Goal: Transaction & Acquisition: Register for event/course

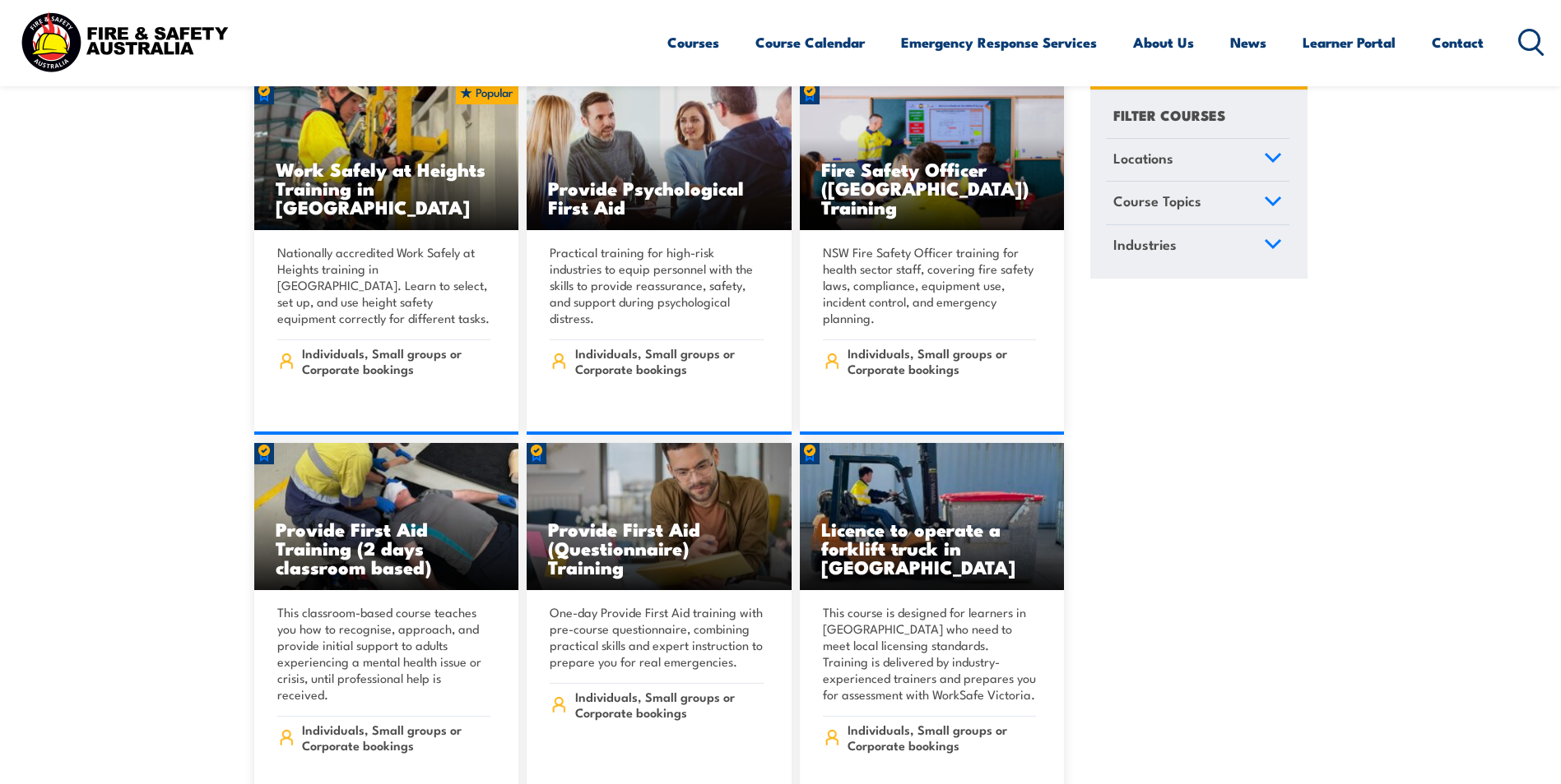
scroll to position [165, 0]
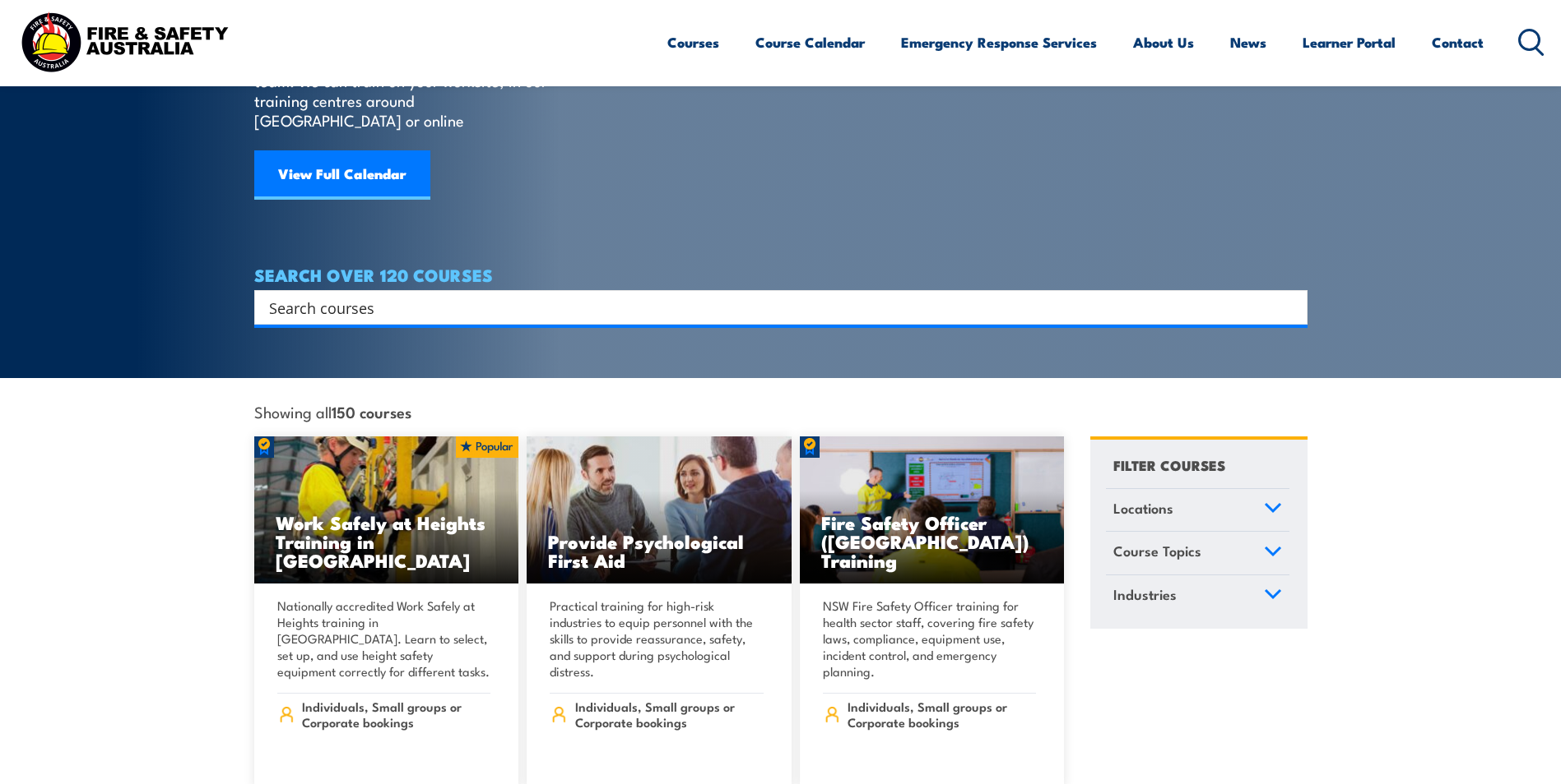
drag, startPoint x: 412, startPoint y: 272, endPoint x: 404, endPoint y: 277, distance: 9.4
click at [406, 290] on div "Search" at bounding box center [780, 307] width 1053 height 35
click at [397, 295] on input "Search input" at bounding box center [770, 307] width 1002 height 25
type input "fire extinghuisher"
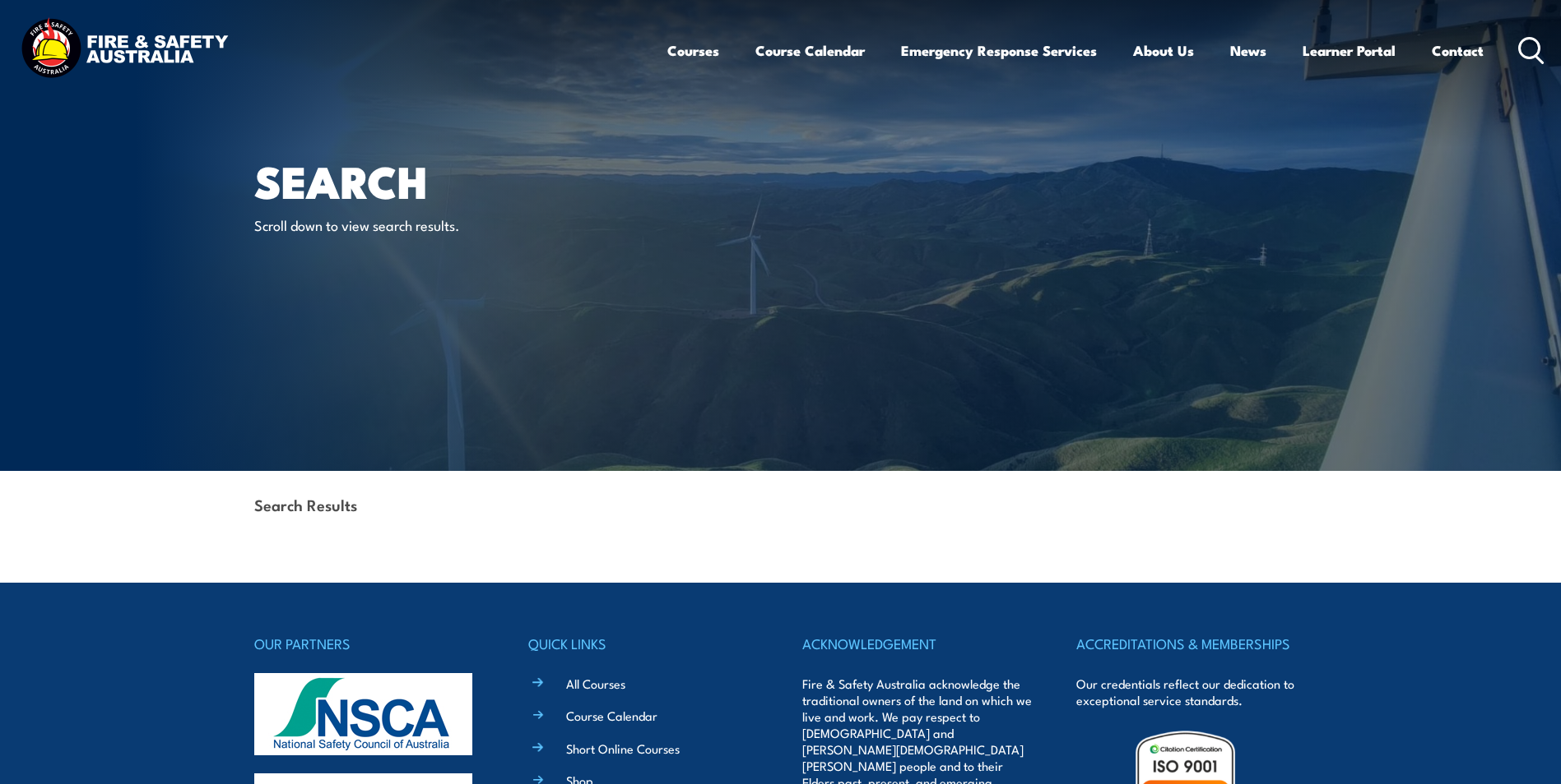
click at [317, 507] on strong "Search Results" at bounding box center [305, 505] width 103 height 22
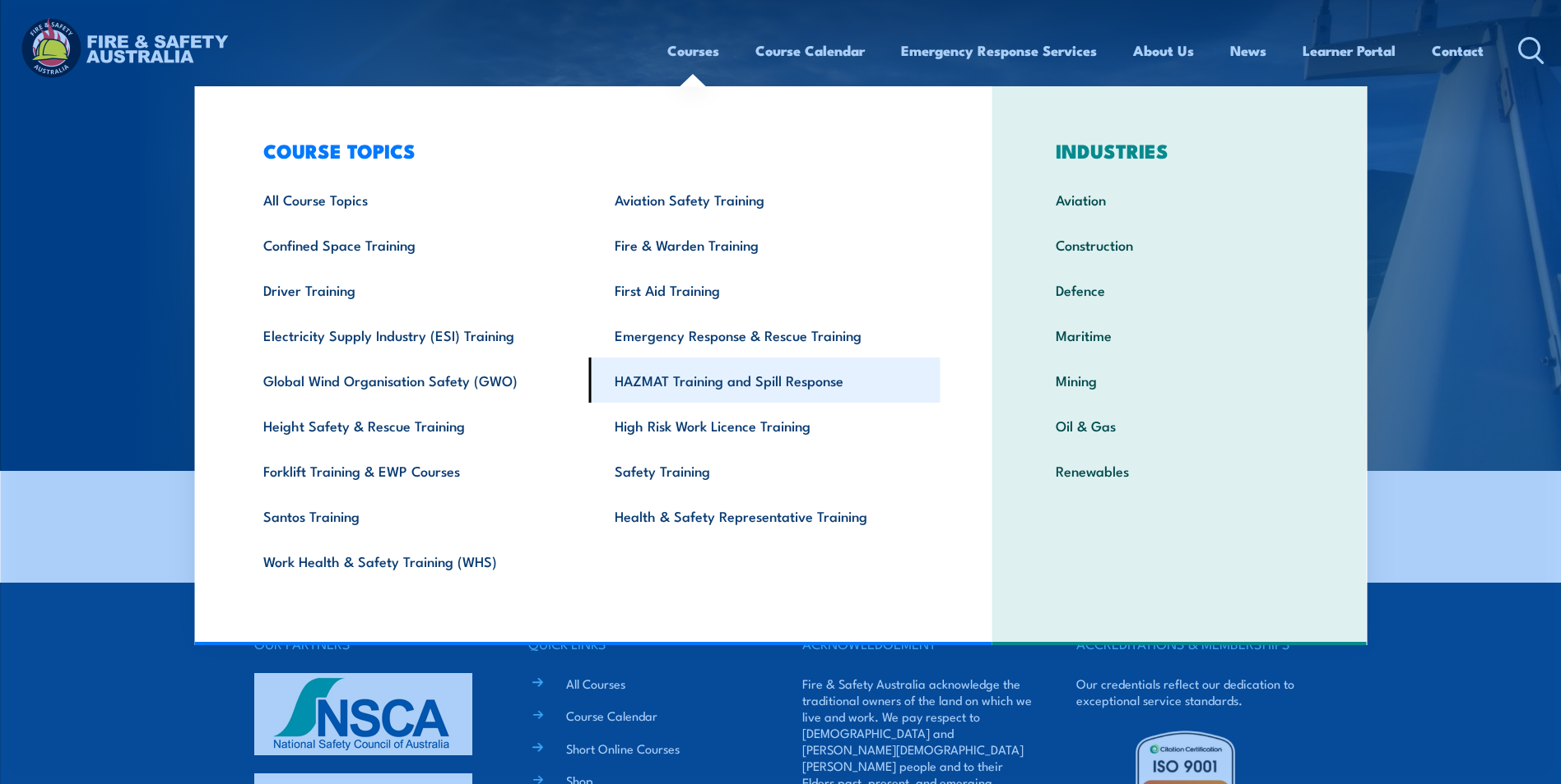
click at [706, 389] on link "HAZMAT Training and Spill Response" at bounding box center [765, 380] width 352 height 45
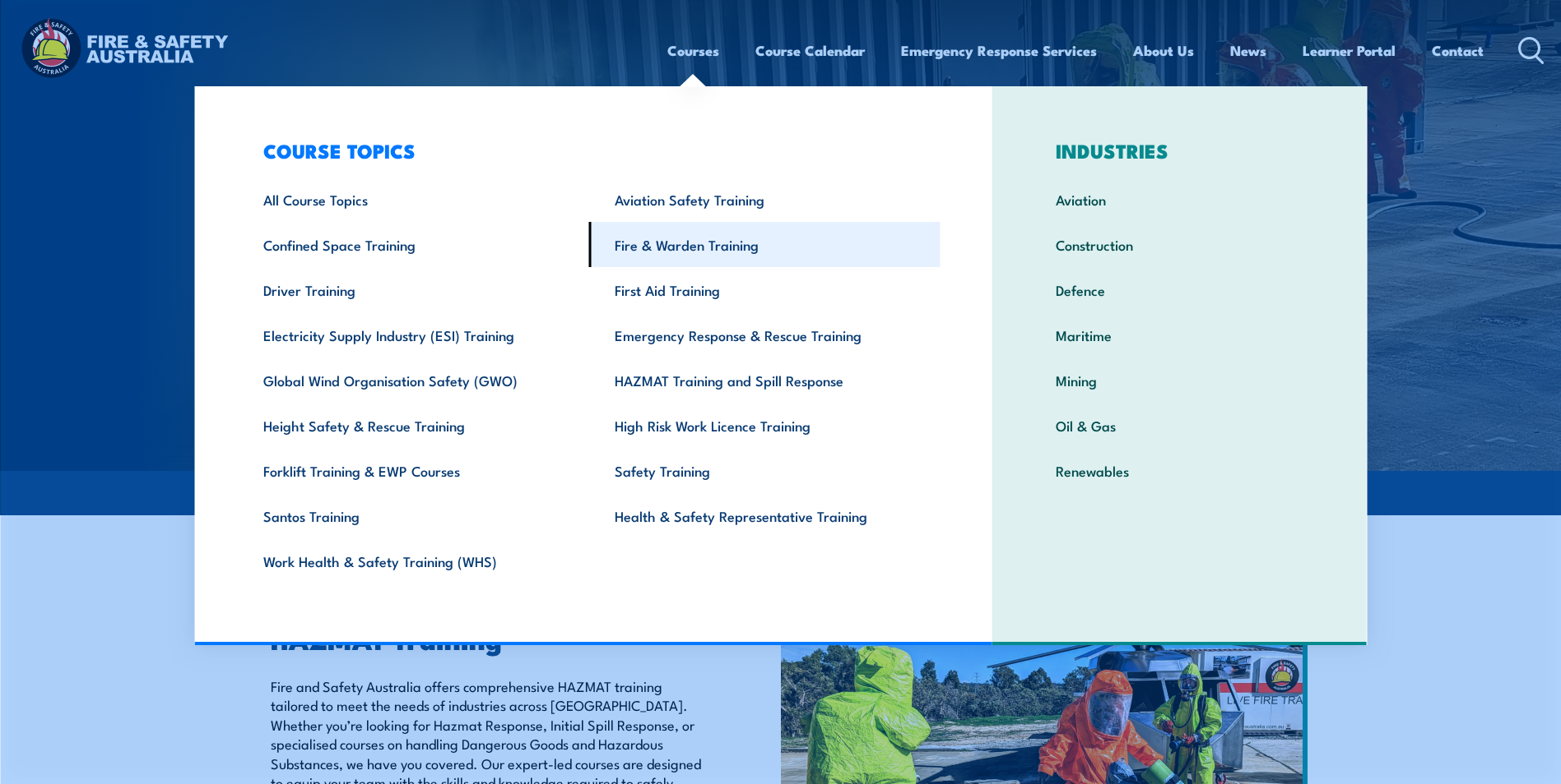
click at [696, 255] on link "Fire & Warden Training" at bounding box center [765, 245] width 352 height 45
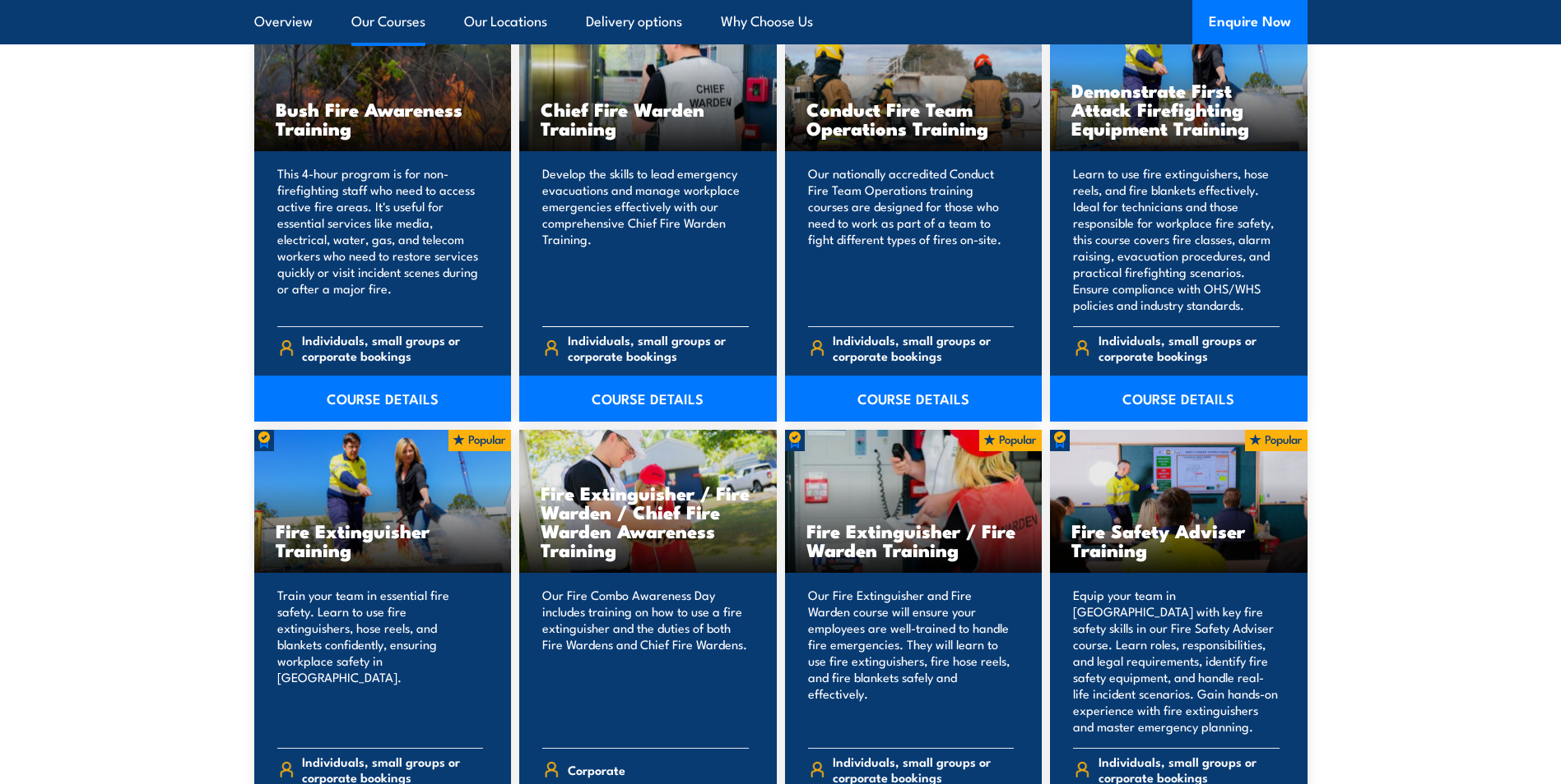
scroll to position [1562, 0]
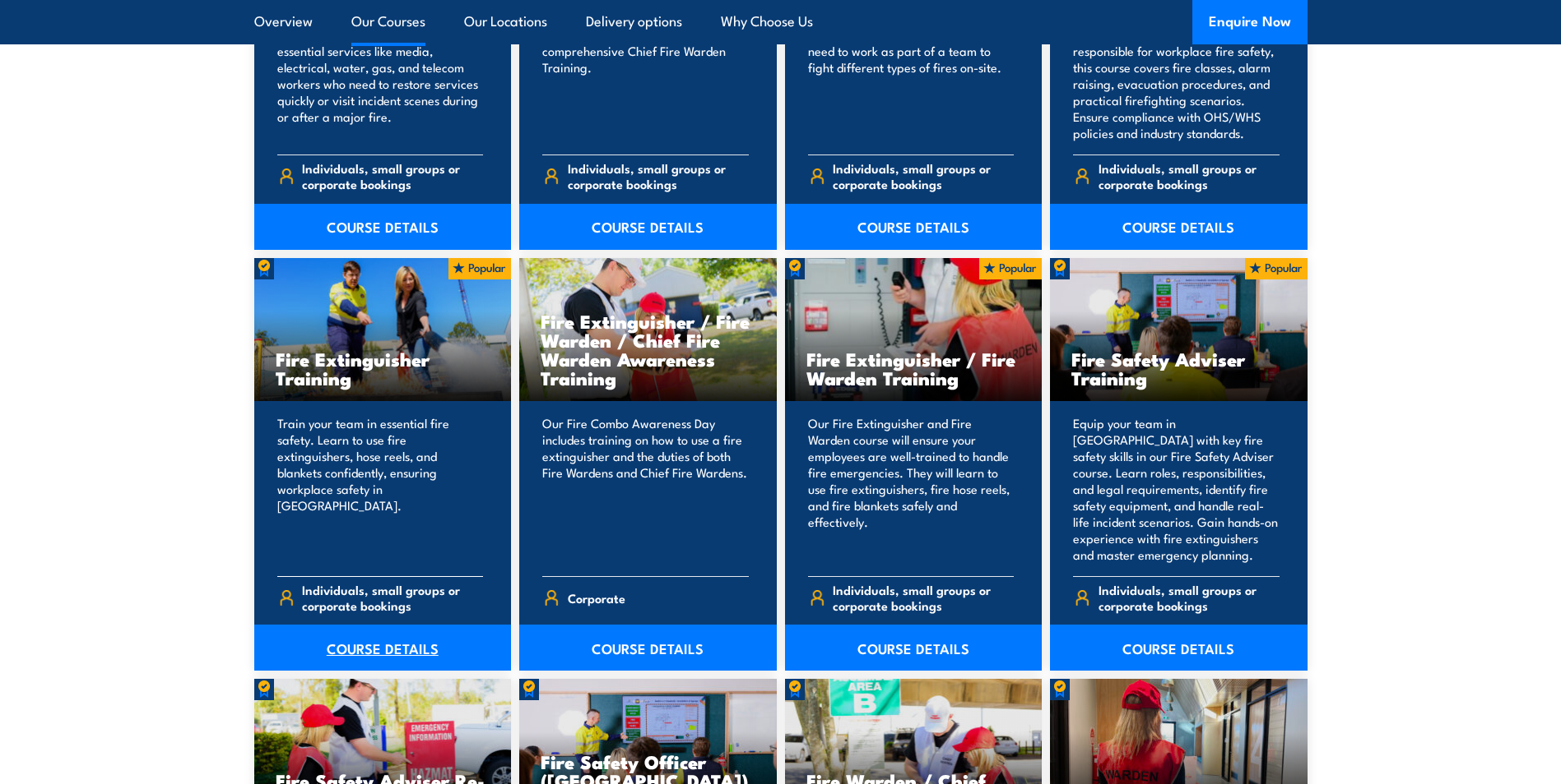
click at [389, 640] on link "COURSE DETAILS" at bounding box center [382, 648] width 258 height 46
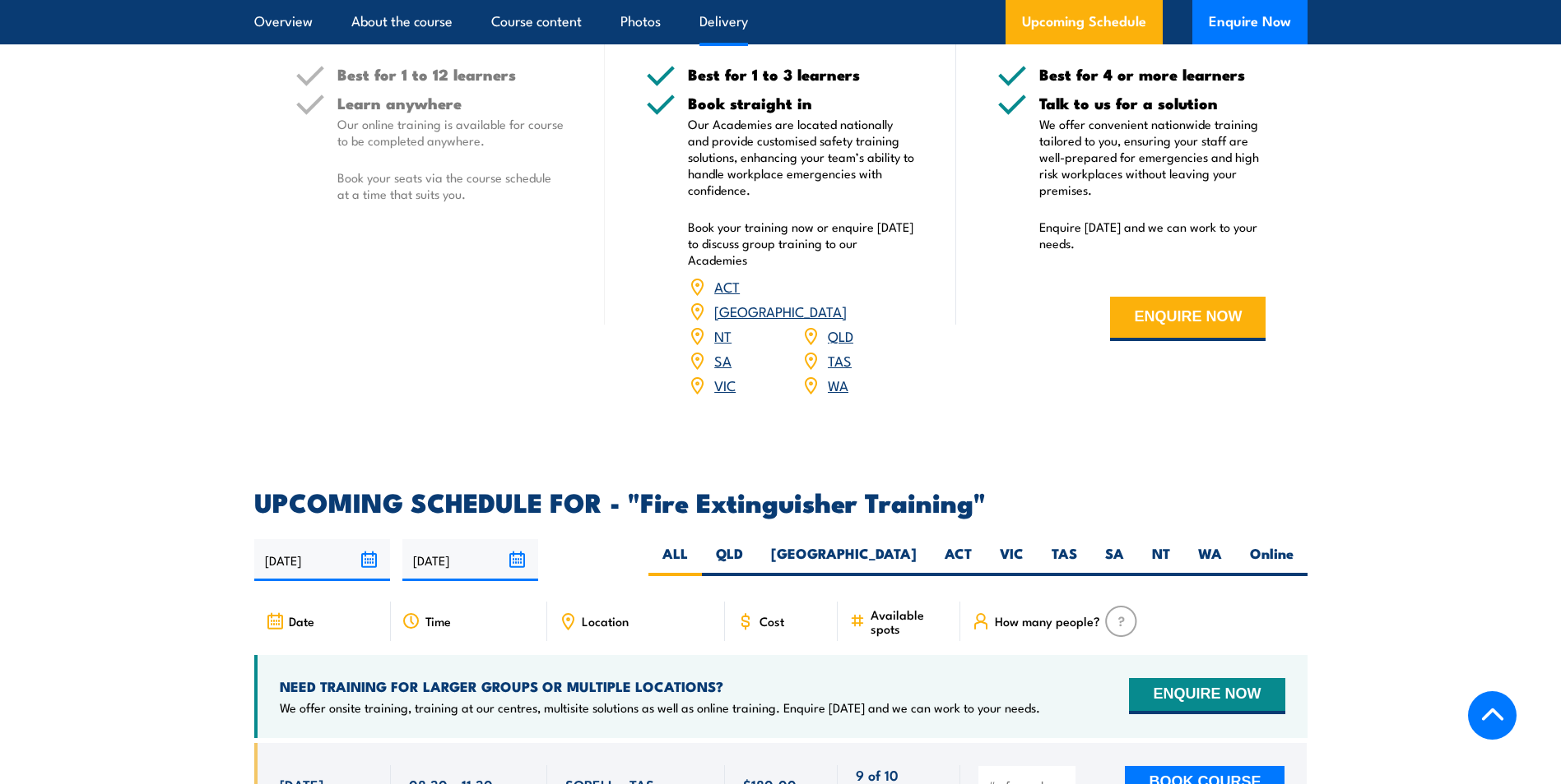
scroll to position [2303, 0]
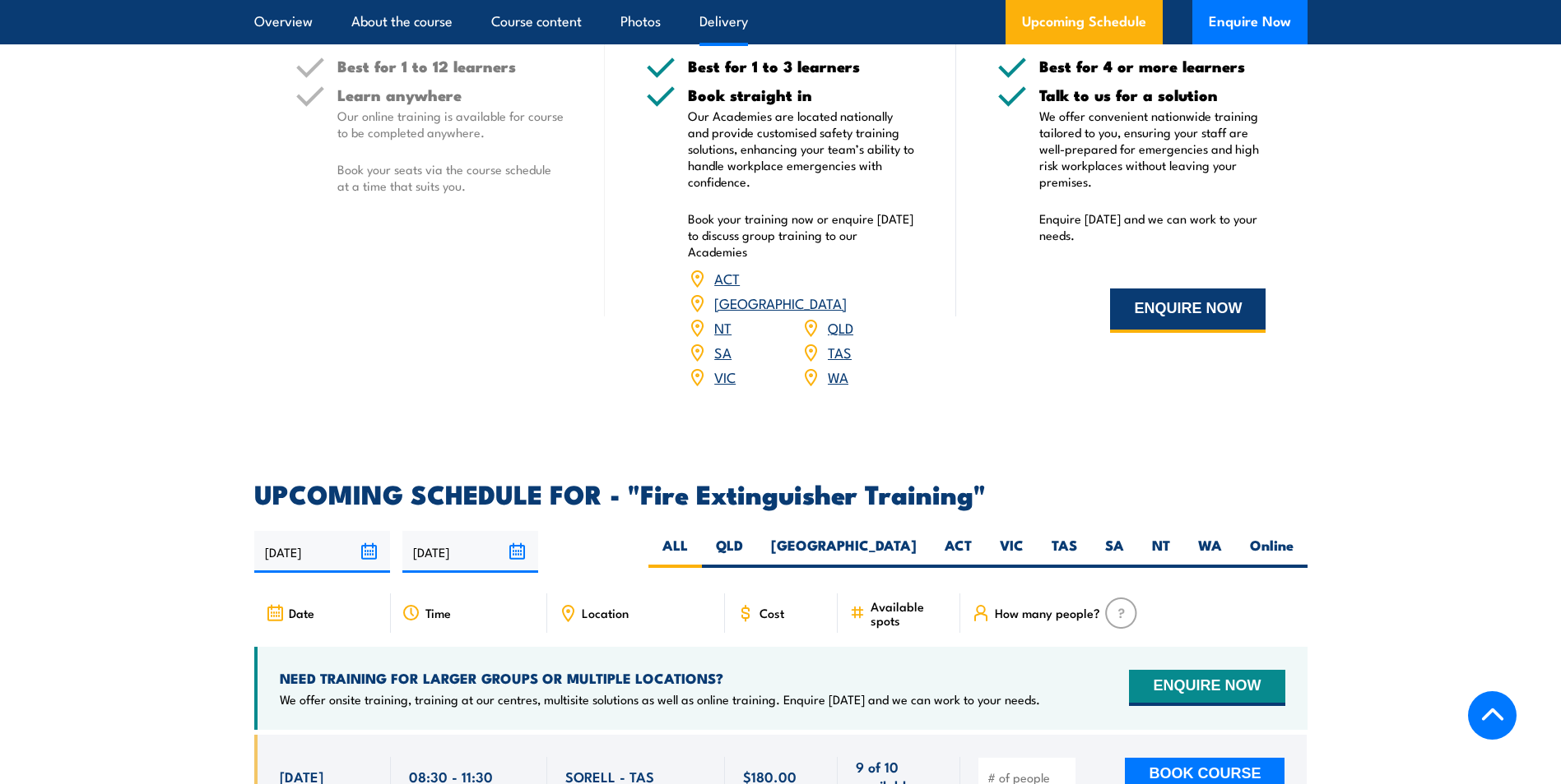
click at [1186, 308] on button "ENQUIRE NOW" at bounding box center [1187, 310] width 155 height 44
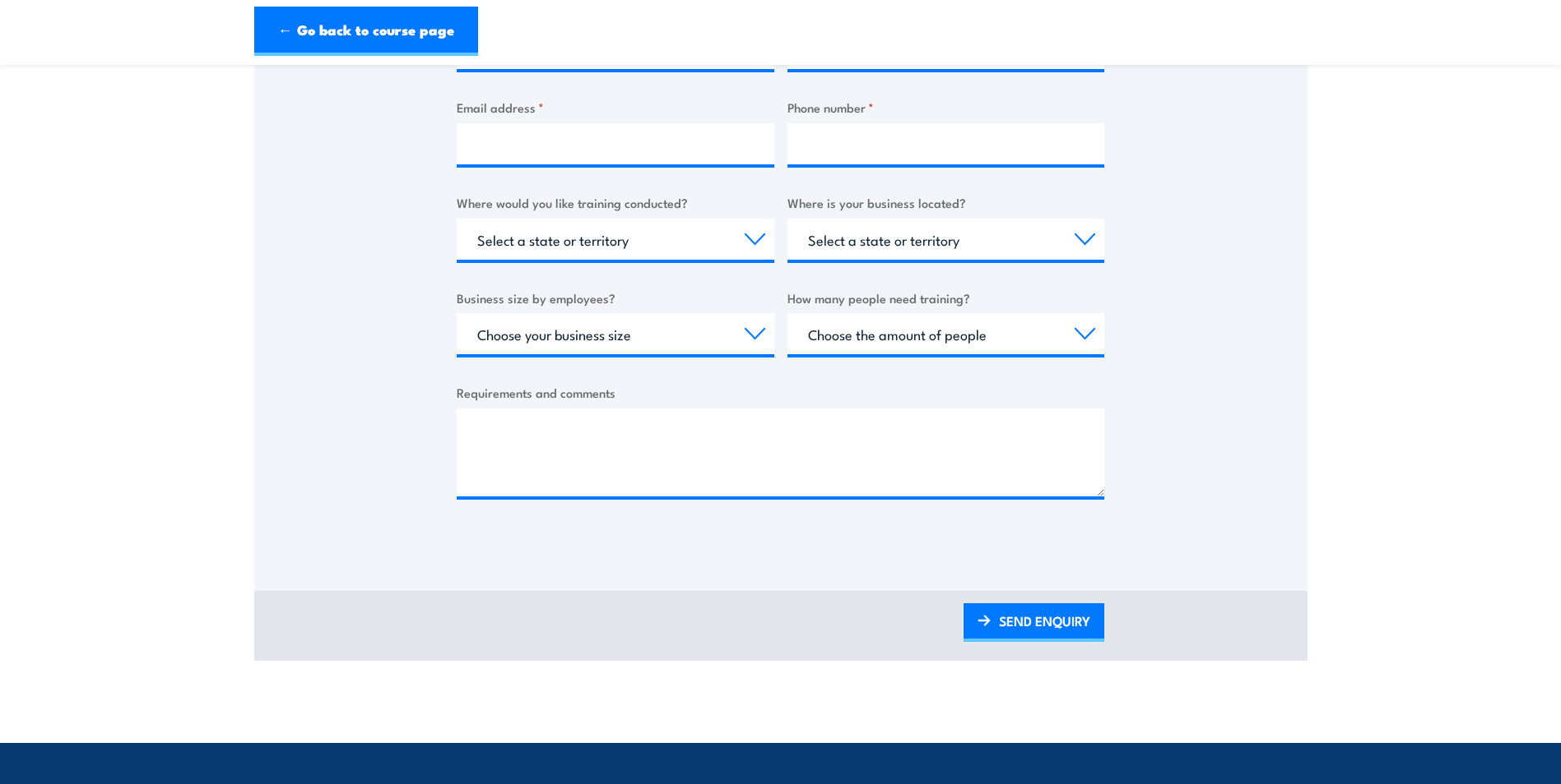
scroll to position [494, 0]
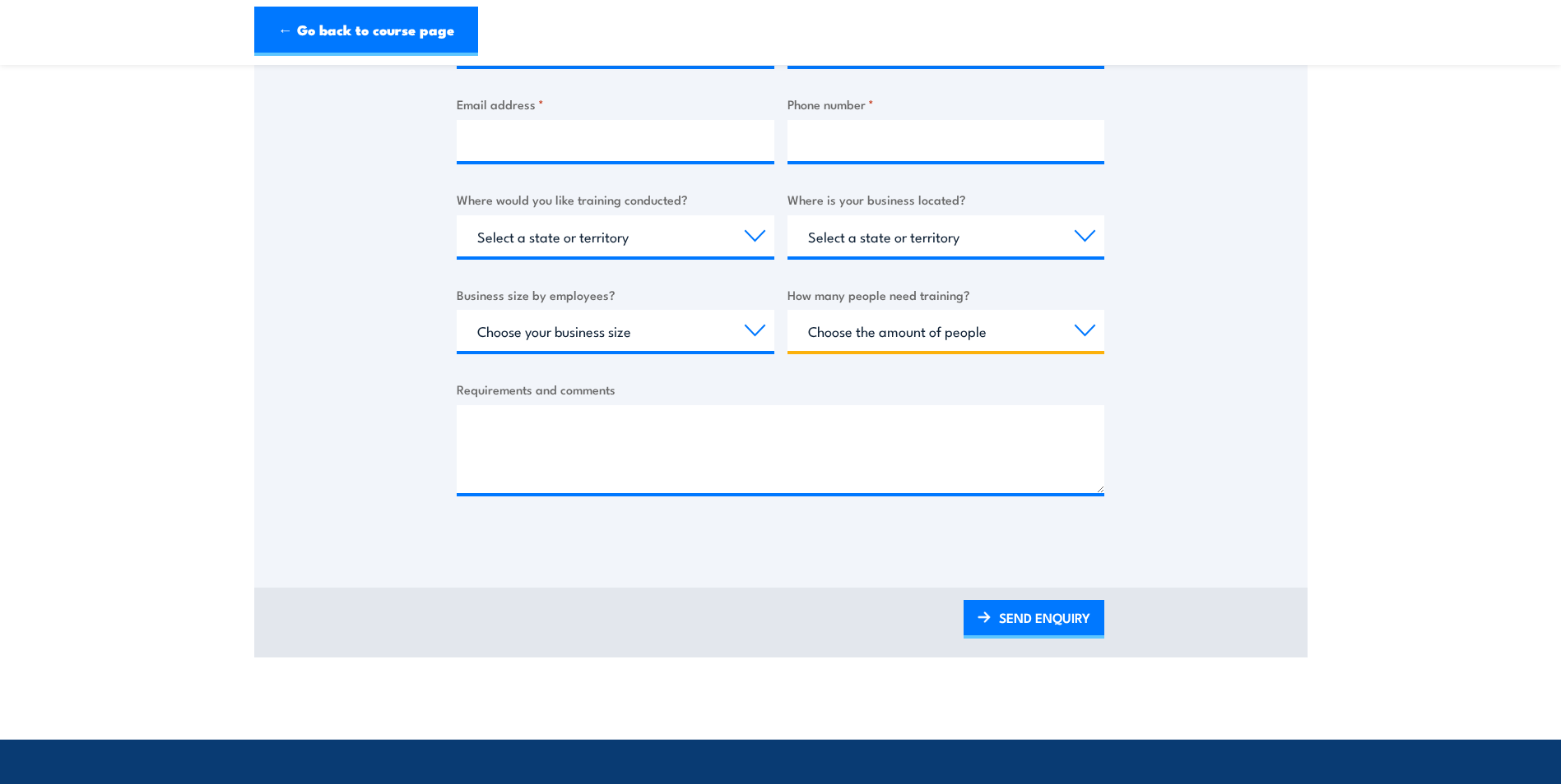
click at [983, 339] on select "Choose the amount of people 1 to 4 5 to 19 20+" at bounding box center [945, 331] width 317 height 41
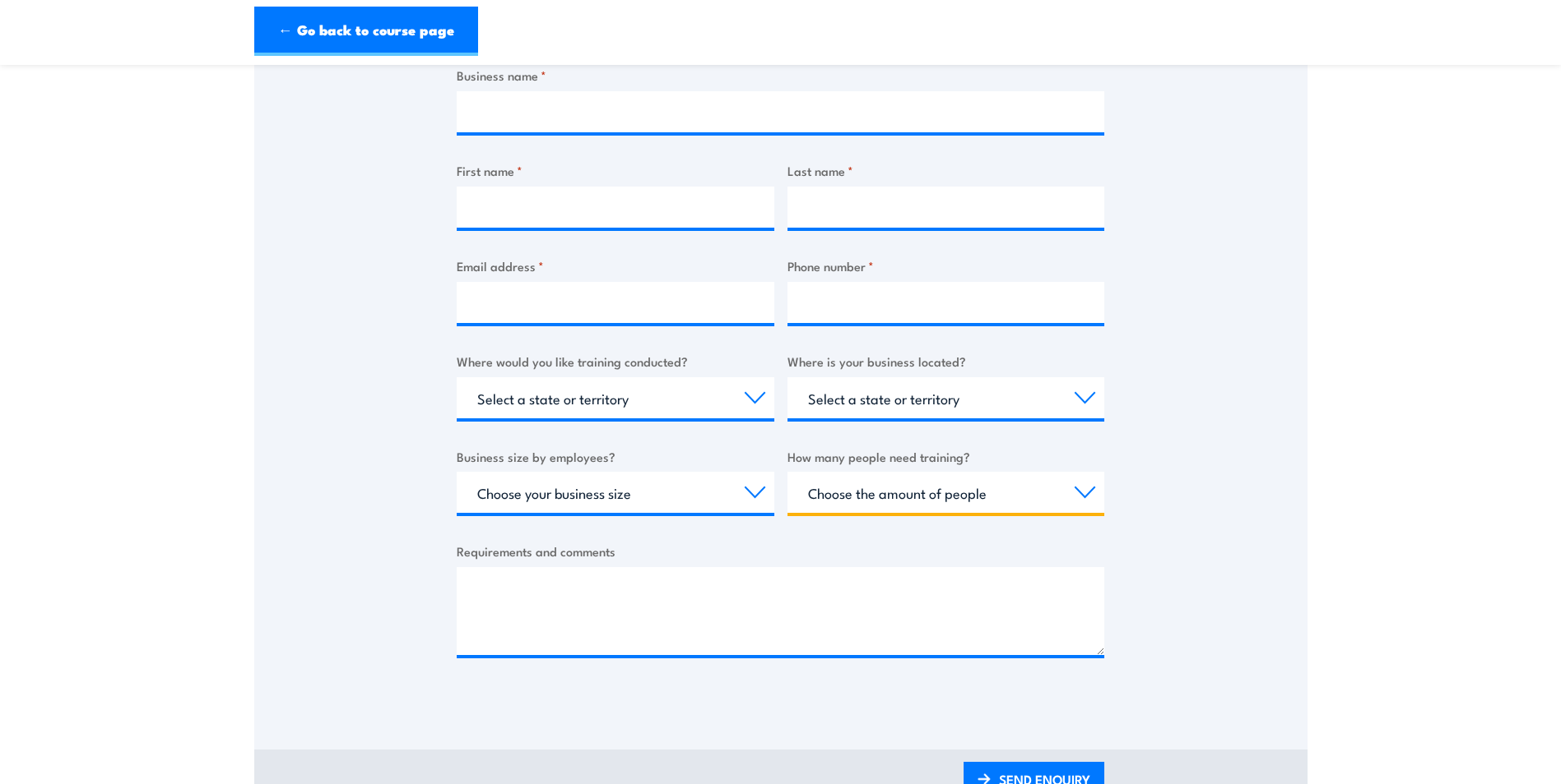
scroll to position [165, 0]
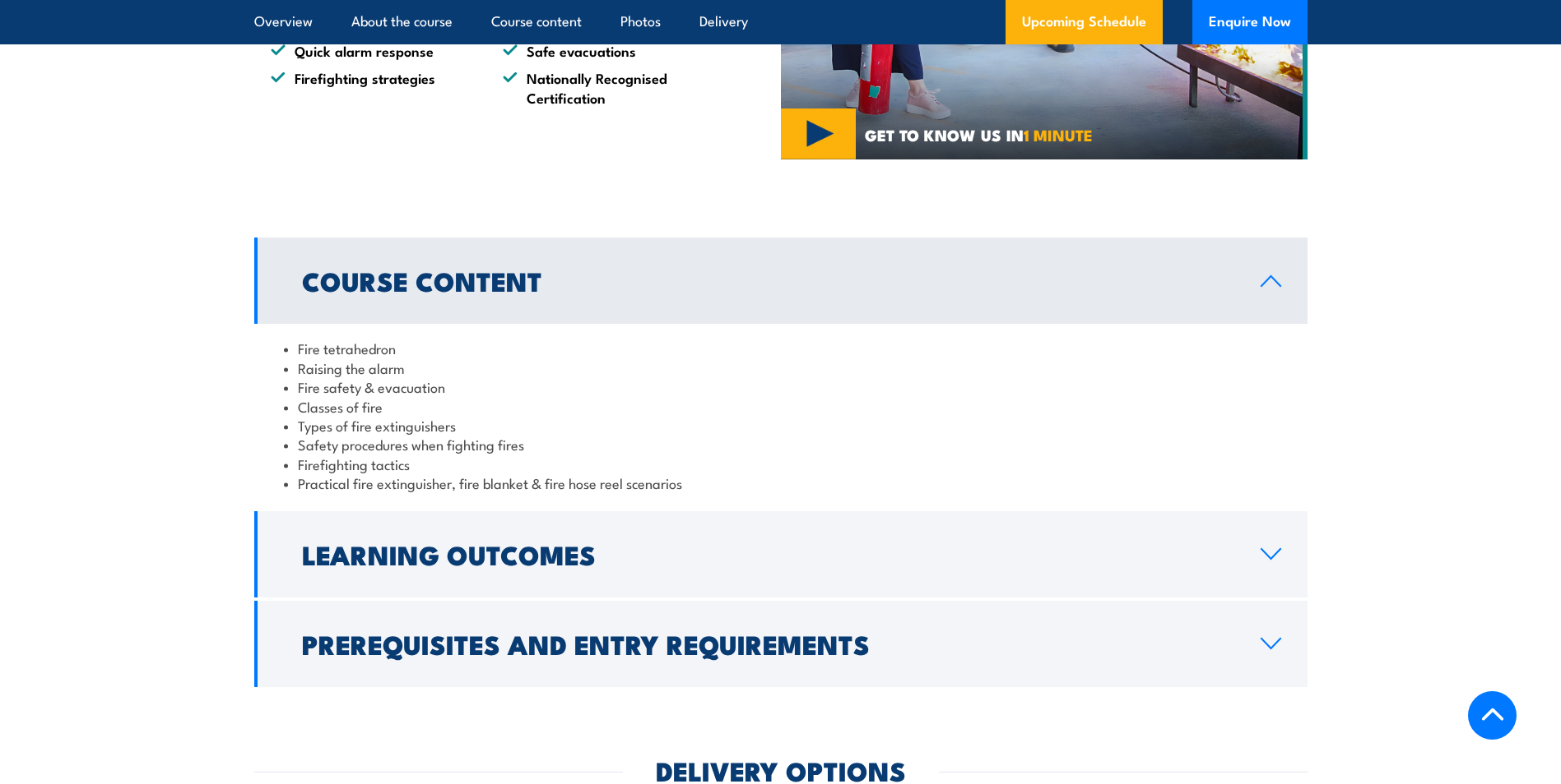
scroll to position [1315, 0]
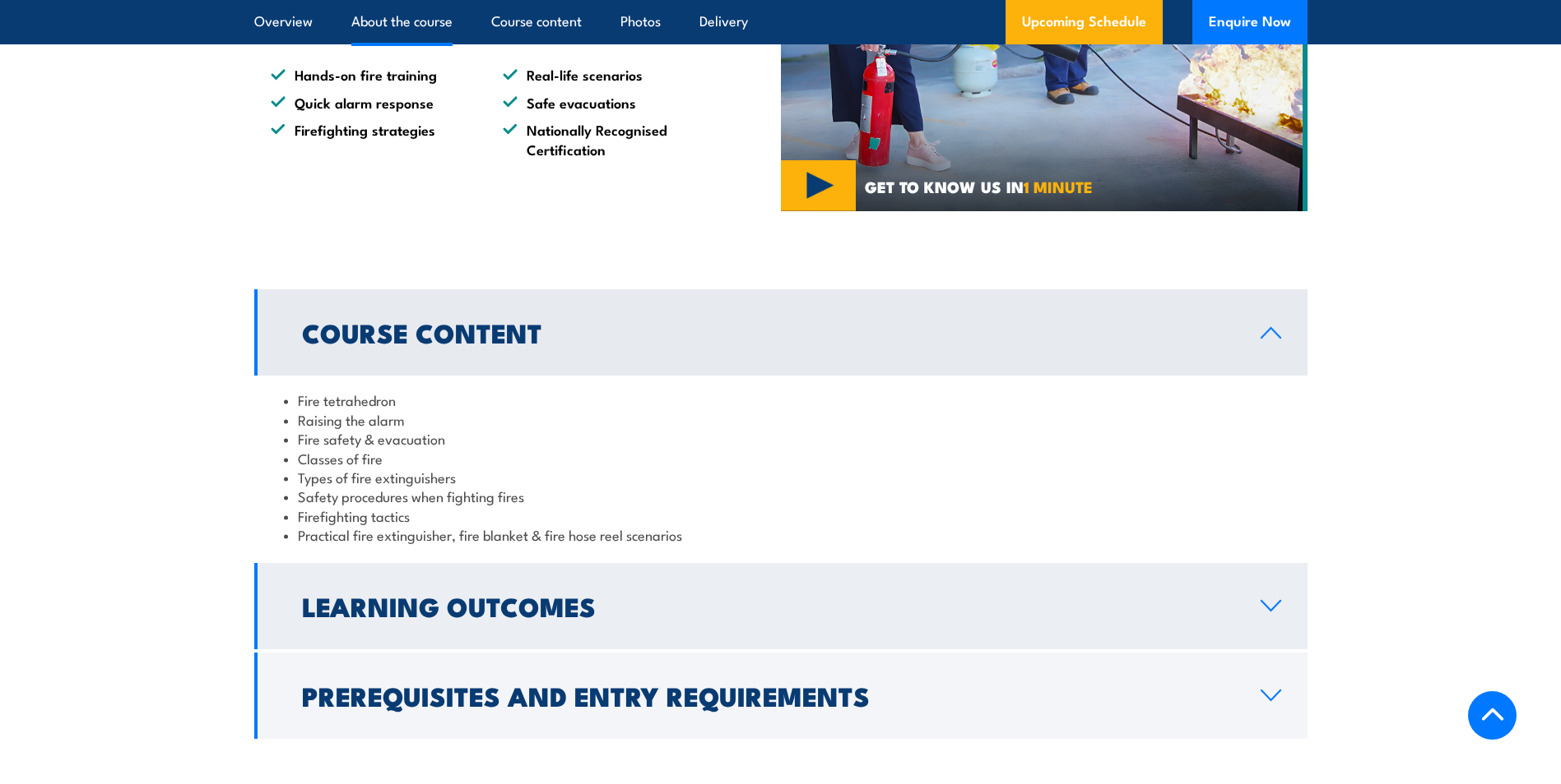
click at [1067, 595] on h2 "Learning Outcomes" at bounding box center [768, 605] width 932 height 23
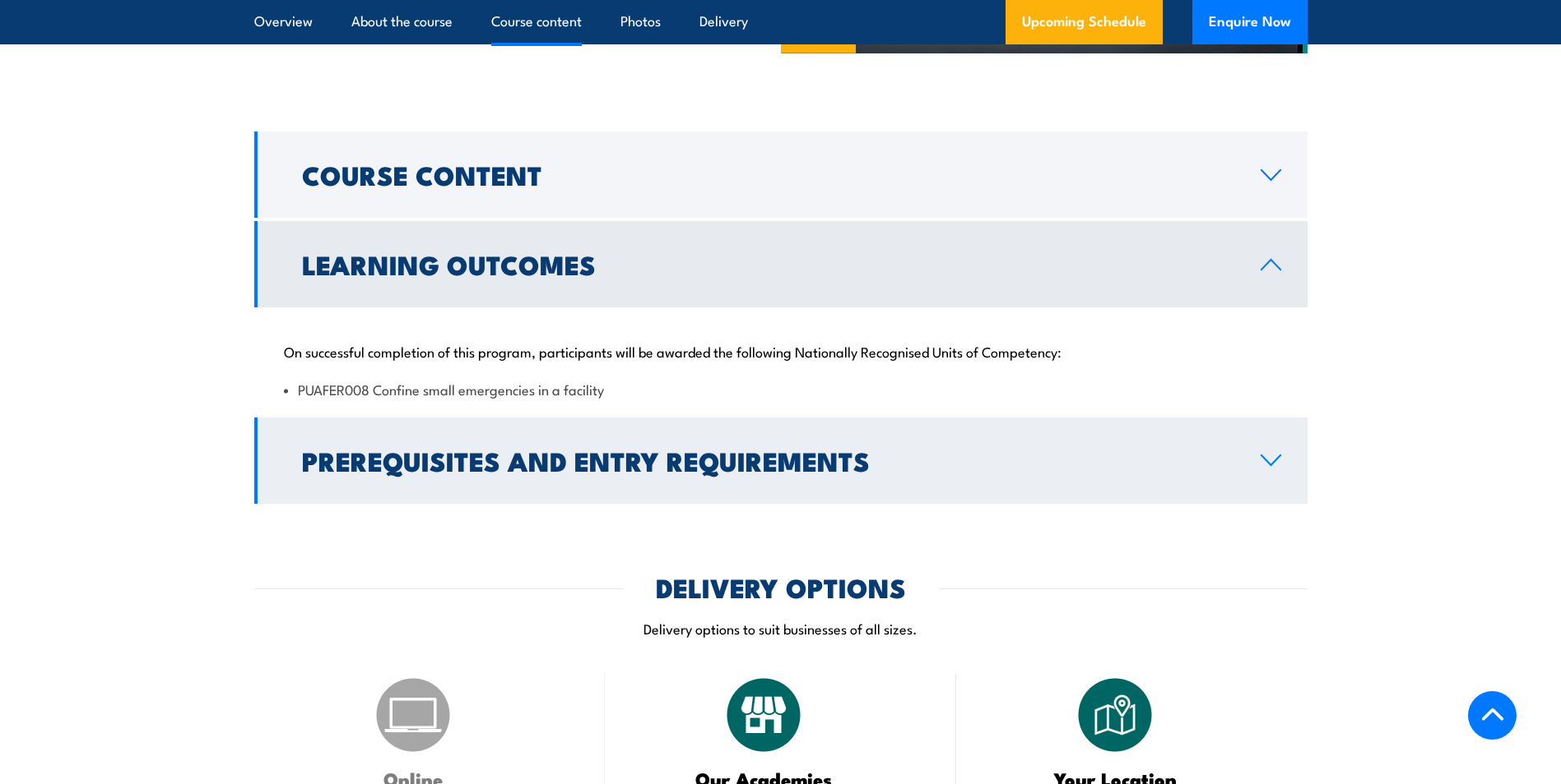
scroll to position [1480, 0]
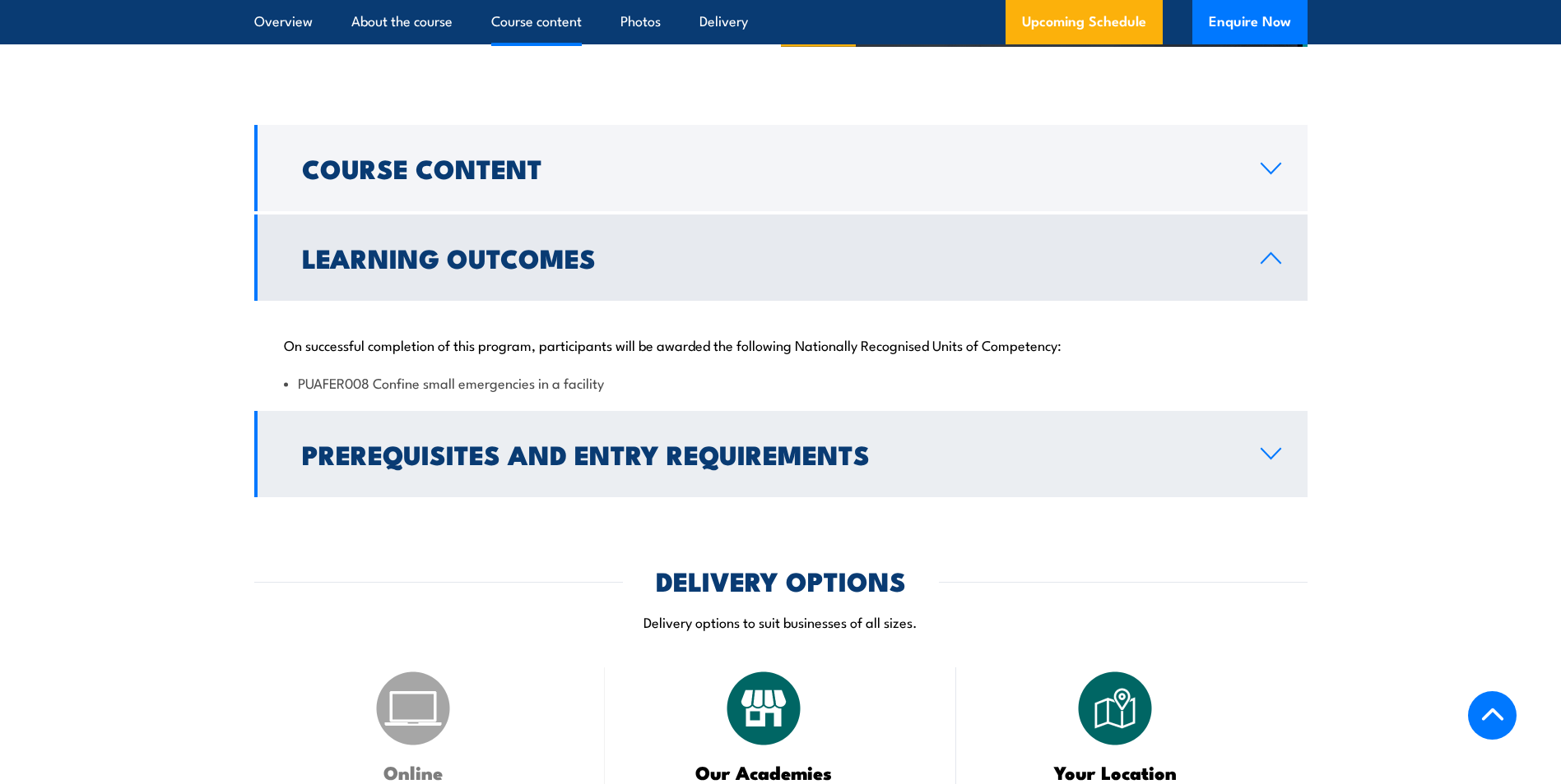
click at [890, 447] on h2 "Prerequisites and Entry Requirements" at bounding box center [768, 453] width 932 height 23
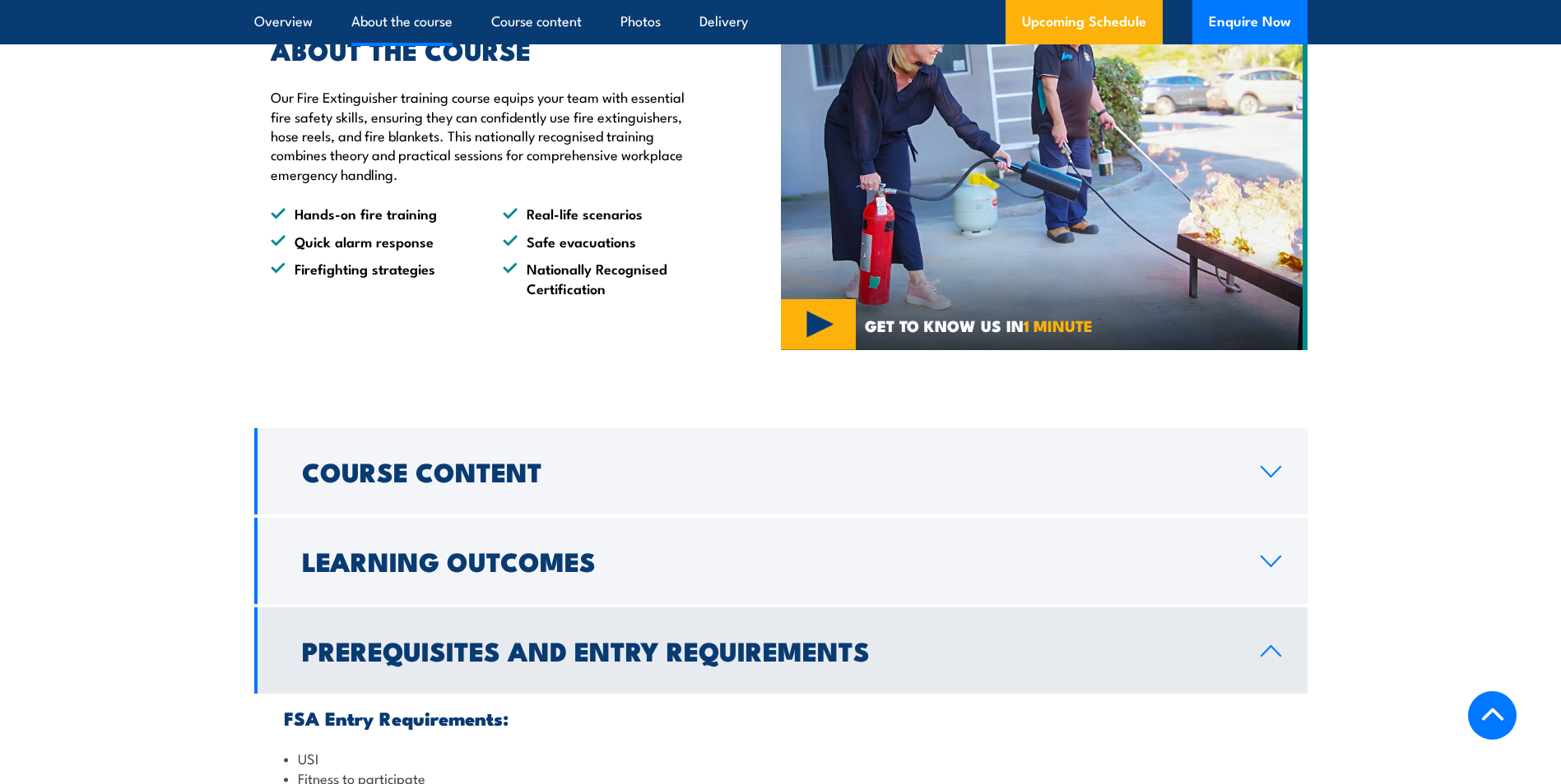
scroll to position [1069, 0]
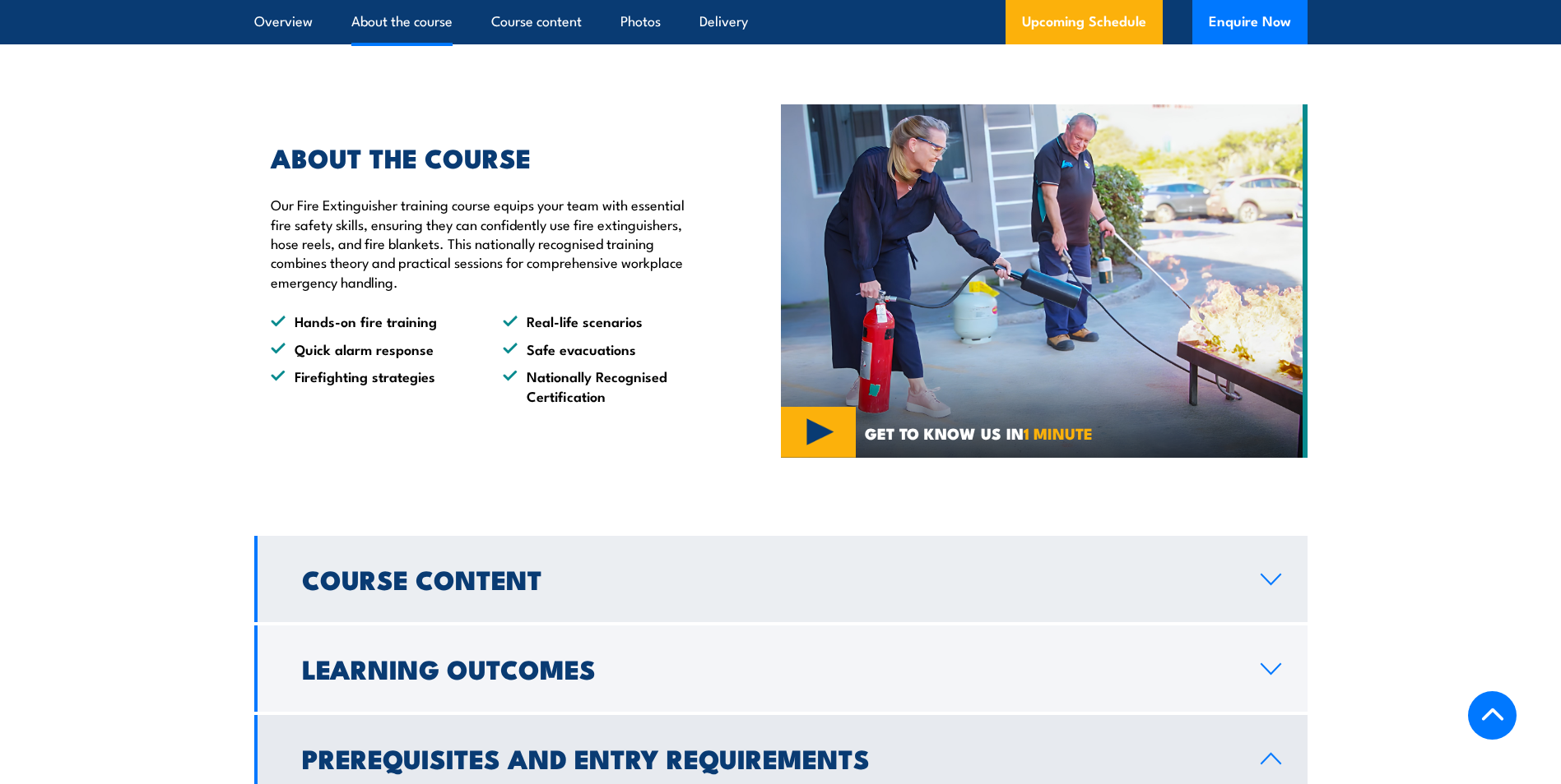
click at [514, 558] on link "Course Content" at bounding box center [780, 579] width 1053 height 86
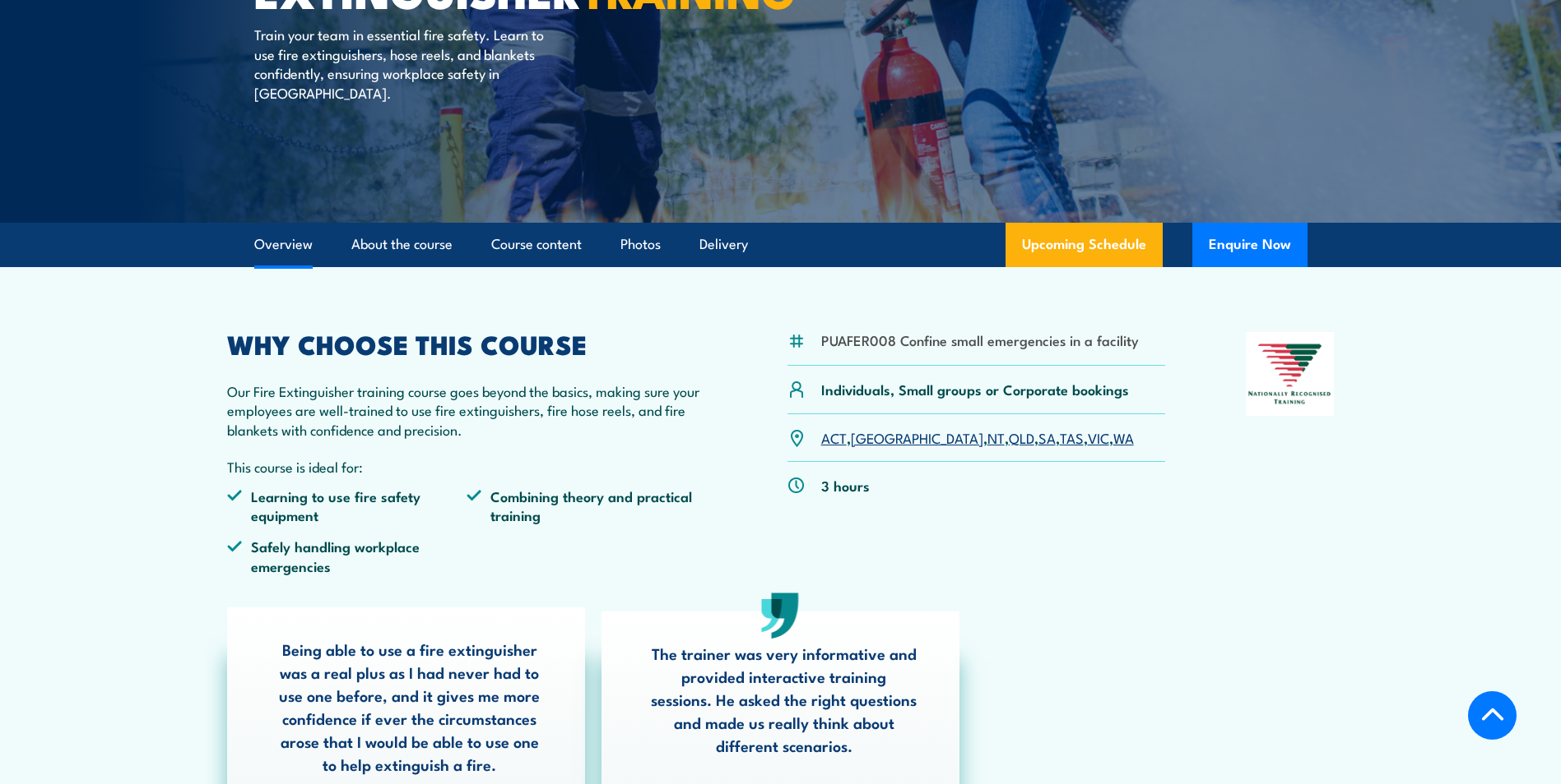
scroll to position [247, 0]
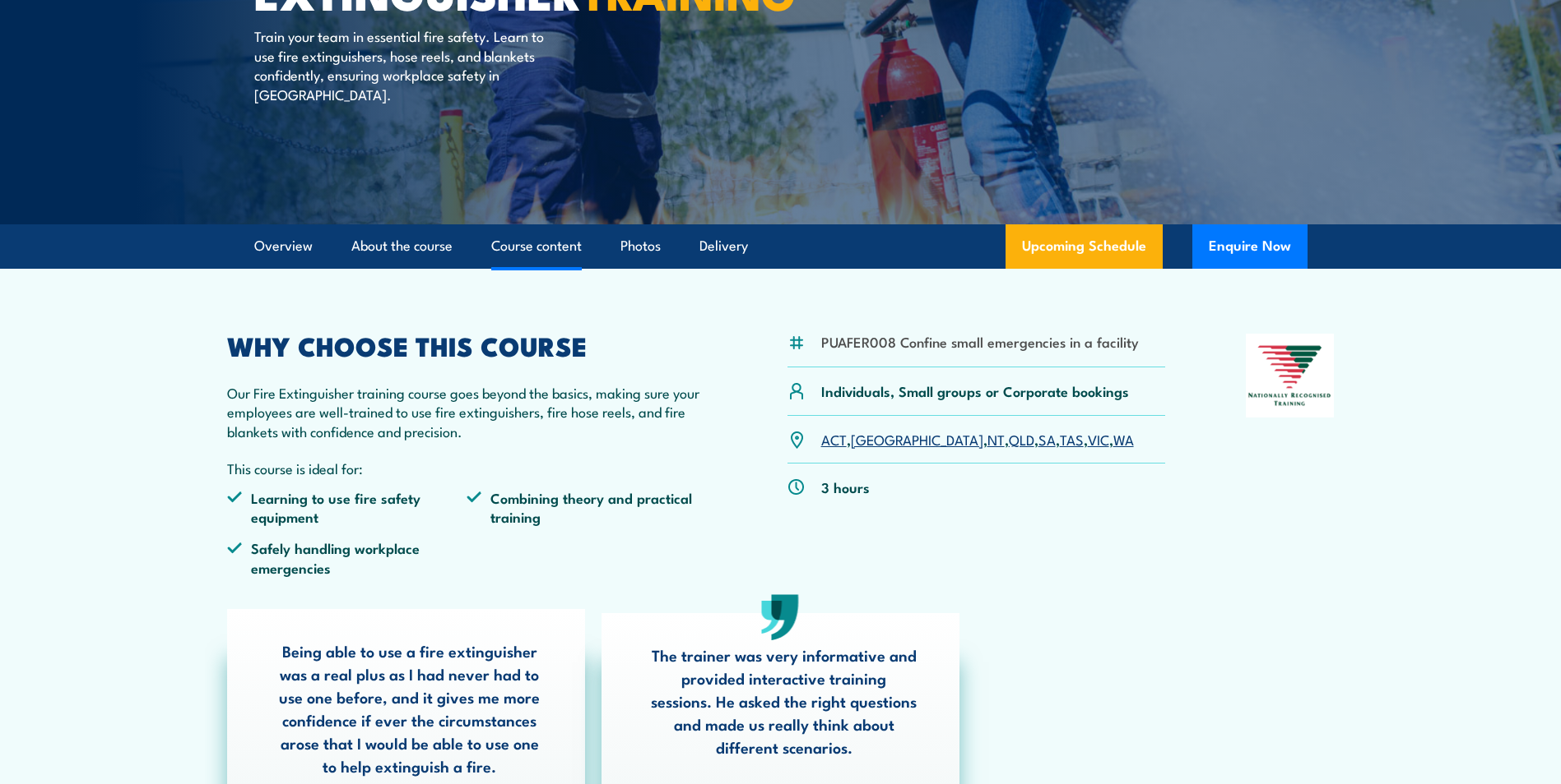
click at [537, 243] on link "Course content" at bounding box center [536, 246] width 91 height 43
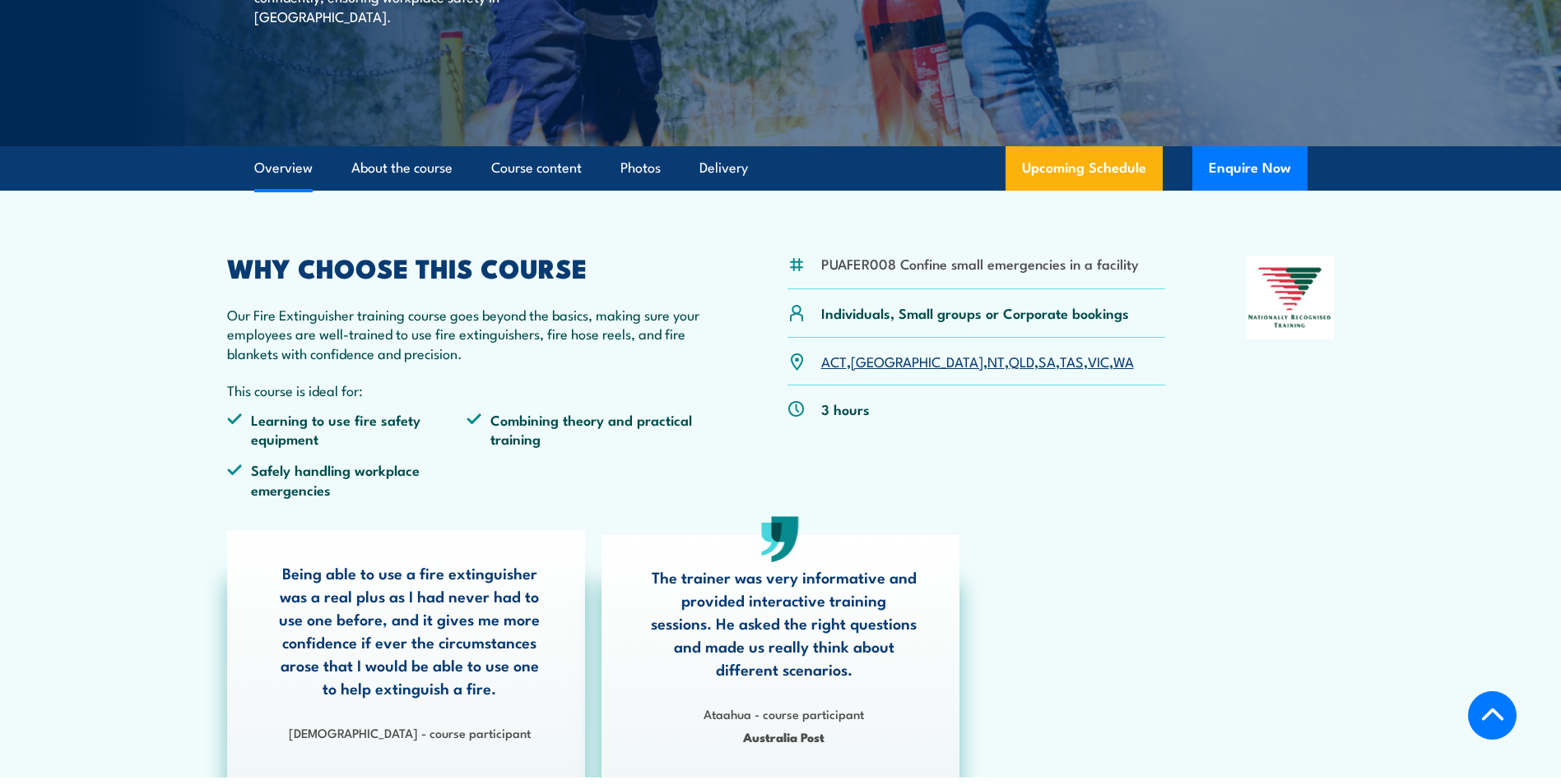
scroll to position [324, 0]
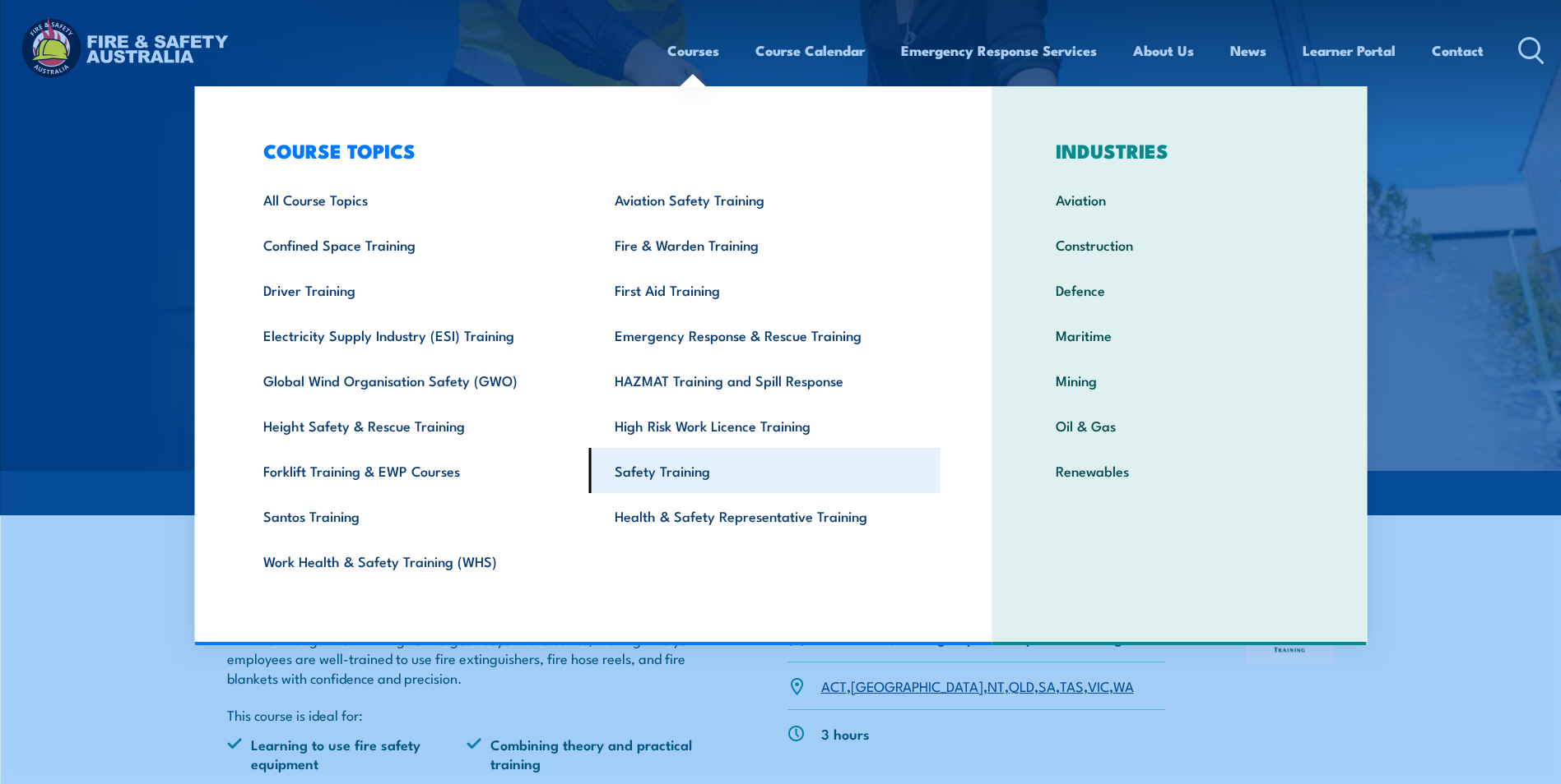
click at [672, 464] on link "Safety Training" at bounding box center [765, 471] width 352 height 45
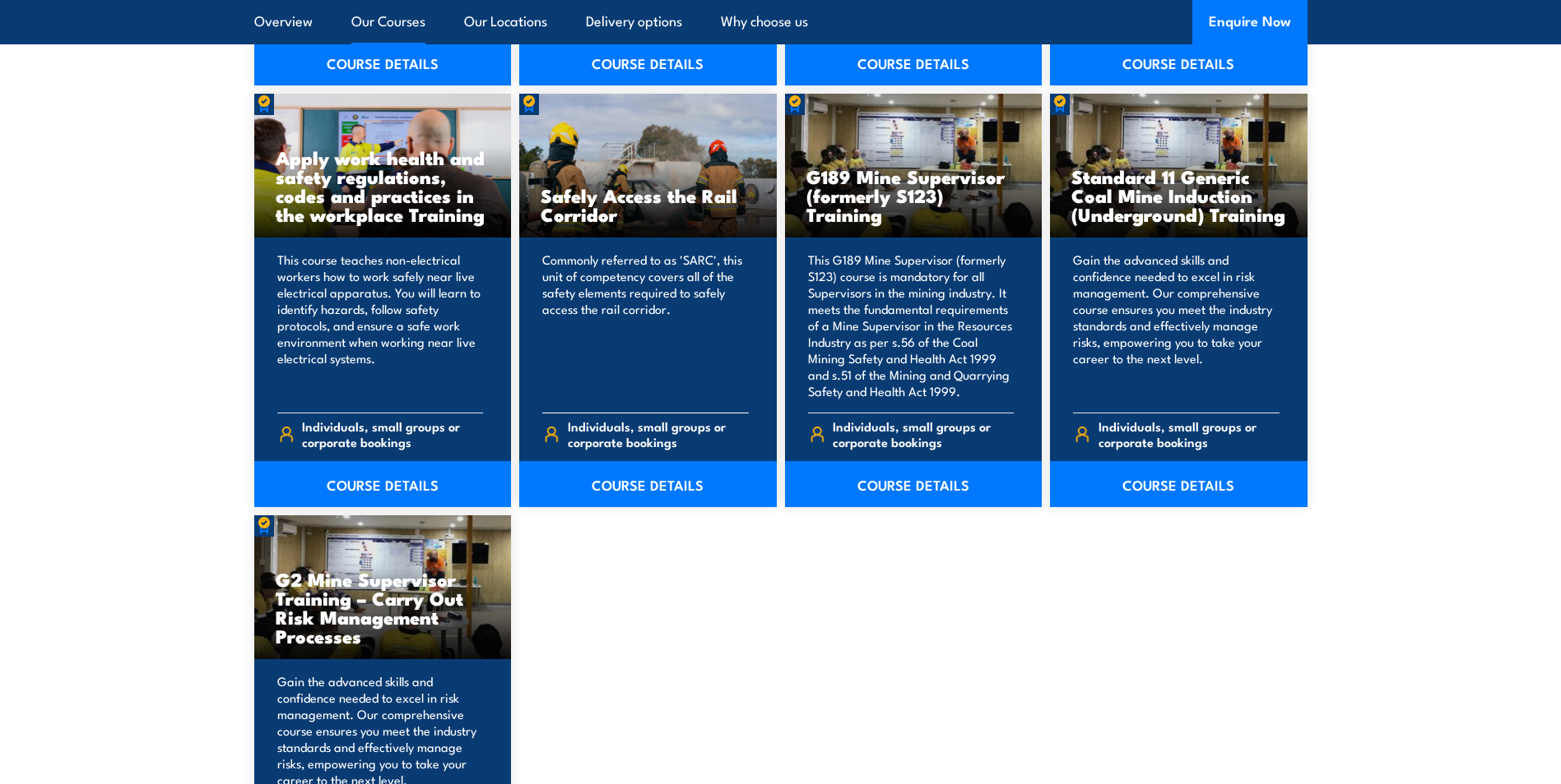
scroll to position [2548, 0]
